Goal: Information Seeking & Learning: Learn about a topic

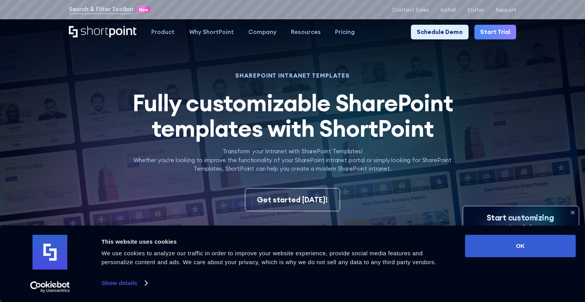
click at [281, 113] on span "Fully customizable SharePoint templates with ShortPoint" at bounding box center [292, 115] width 321 height 55
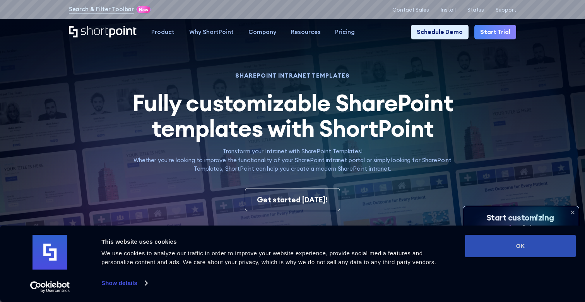
click at [553, 243] on button "OK" at bounding box center [520, 246] width 111 height 22
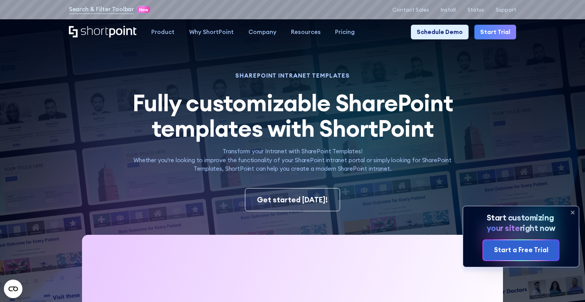
click at [572, 215] on icon at bounding box center [572, 212] width 12 height 12
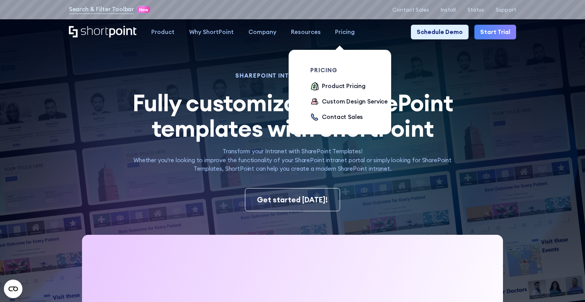
click at [345, 30] on div "Pricing" at bounding box center [345, 32] width 20 height 9
click at [342, 84] on div "Product Pricing" at bounding box center [344, 86] width 44 height 9
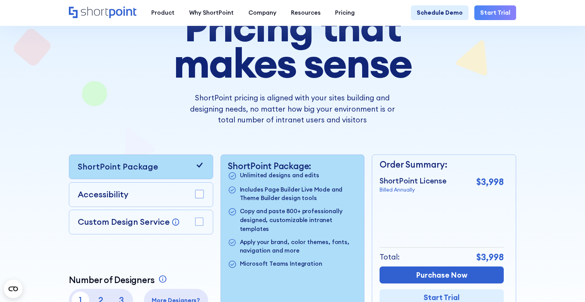
scroll to position [146, 0]
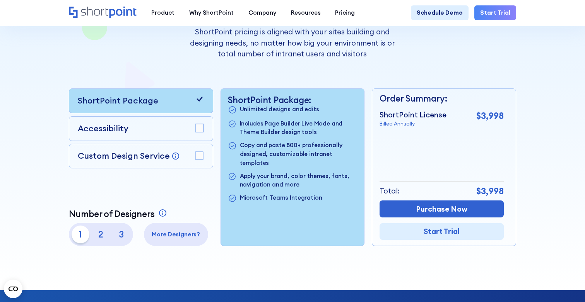
click at [301, 131] on p "Includes Page Builder Live Mode and Theme Builder design tools" at bounding box center [298, 127] width 117 height 17
click at [275, 119] on p "Includes Page Builder Live Mode and Theme Builder design tools" at bounding box center [298, 127] width 117 height 17
click at [278, 136] on p "Includes Page Builder Live Mode and Theme Builder design tools" at bounding box center [298, 127] width 117 height 17
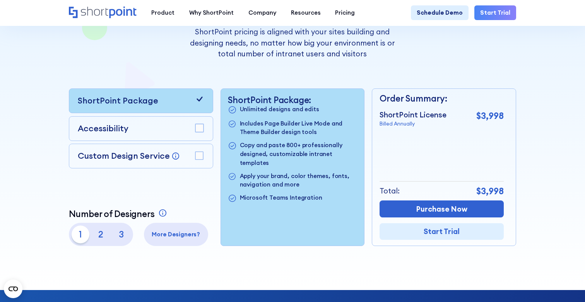
click at [279, 147] on p "Copy and paste 800+ professionally designed, customizable intranet templates" at bounding box center [298, 154] width 117 height 26
click at [137, 123] on div "Accessibility" at bounding box center [141, 129] width 126 height 12
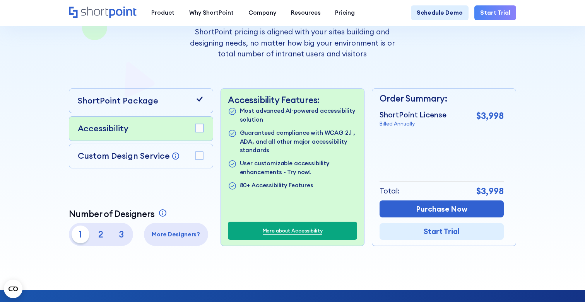
click at [182, 153] on div "Custom Design Service Bring your dream design to life with our Custom Design Se…" at bounding box center [141, 156] width 126 height 12
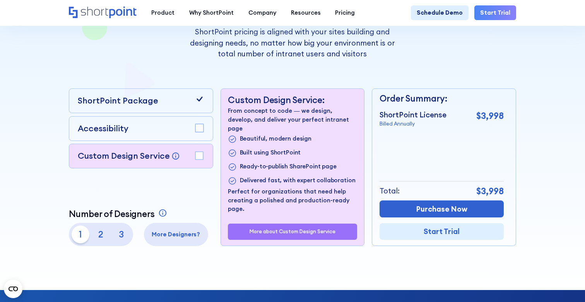
click at [217, 112] on div "ShortPoint Package Accessibility Custom Design Service Bring your dream design …" at bounding box center [292, 168] width 447 height 158
click at [199, 99] on icon at bounding box center [199, 99] width 9 height 9
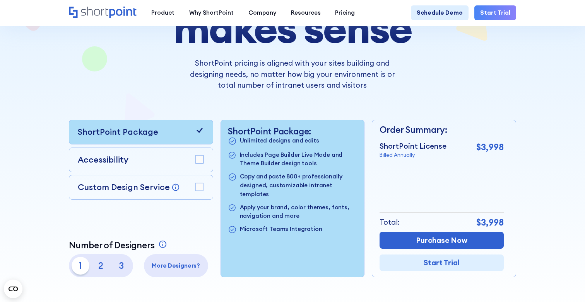
scroll to position [89, 0]
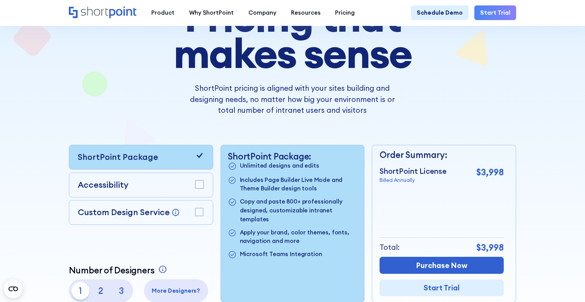
click at [198, 161] on div at bounding box center [199, 157] width 9 height 12
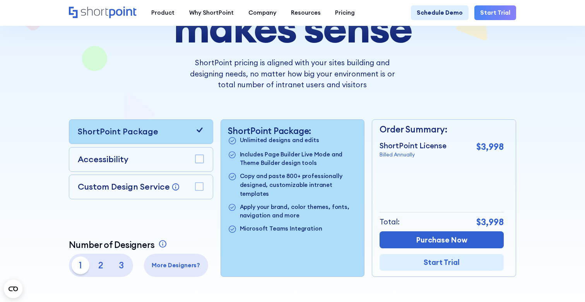
scroll to position [203, 0]
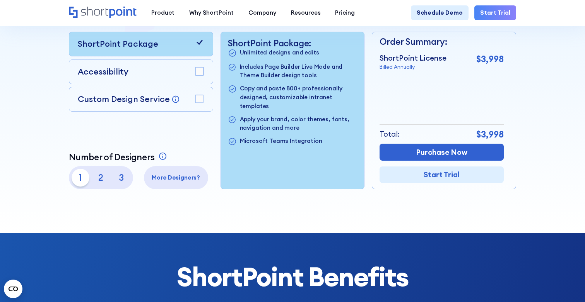
click at [475, 58] on div "ShortPoint License Billed Annually $3,998" at bounding box center [441, 62] width 124 height 19
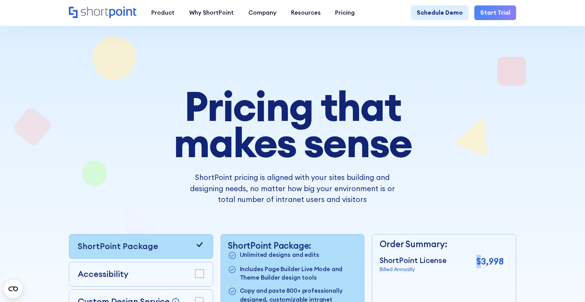
scroll to position [109, 0]
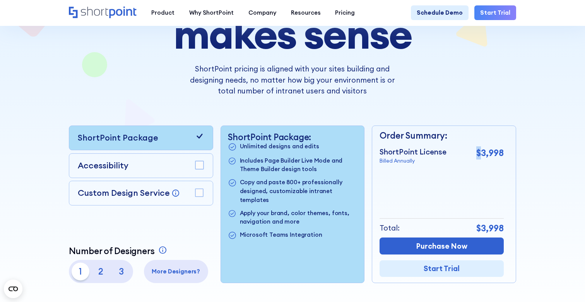
click at [171, 157] on div "Accessibility" at bounding box center [141, 166] width 144 height 25
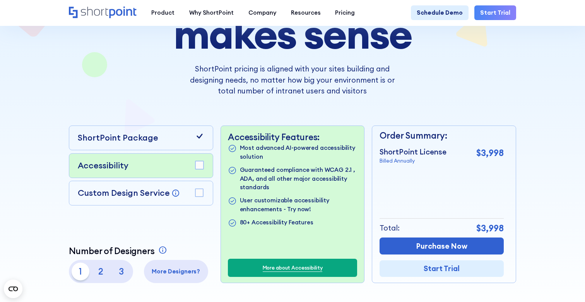
click at [214, 197] on div "ShortPoint Package Accessibility Custom Design Service Bring your dream design …" at bounding box center [292, 205] width 447 height 158
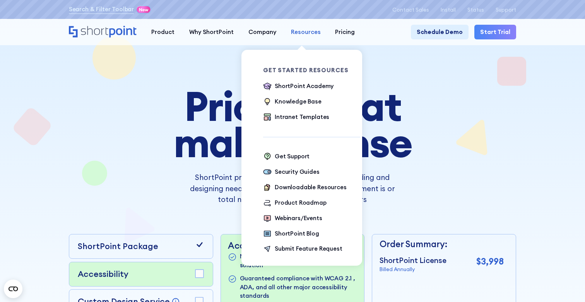
scroll to position [0, 0]
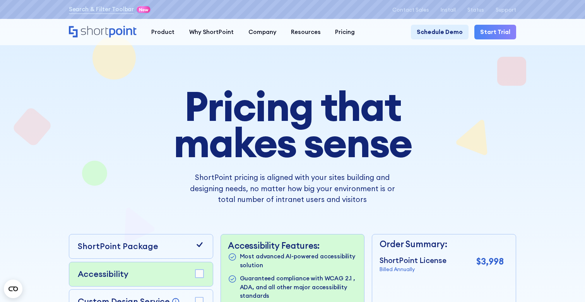
click at [415, 150] on h1 "Pricing that makes sense" at bounding box center [292, 124] width 329 height 73
click at [277, 125] on h1 "Pricing that makes sense" at bounding box center [292, 124] width 329 height 73
